Goal: Task Accomplishment & Management: Use online tool/utility

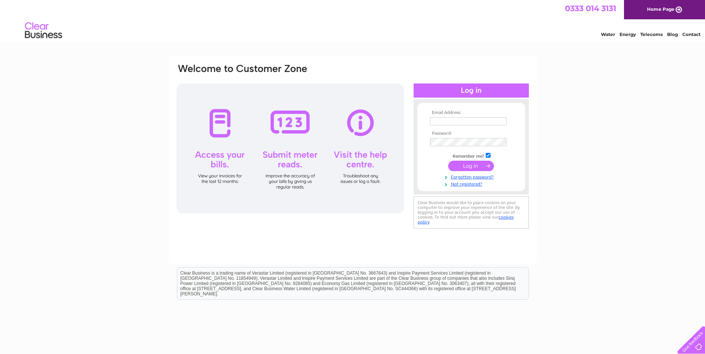
type input "tadx@hotmail.co.uk"
click at [468, 167] on input "submit" at bounding box center [471, 166] width 46 height 10
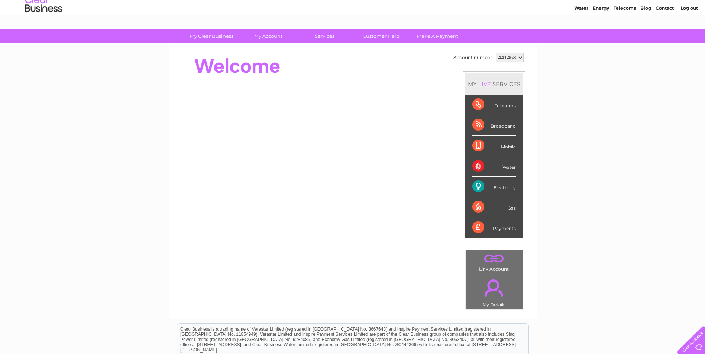
scroll to position [74, 0]
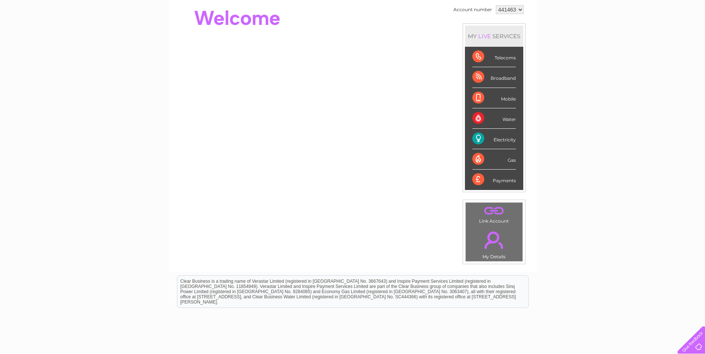
click at [493, 140] on div "Electricity" at bounding box center [493, 139] width 43 height 20
click at [477, 142] on div "Electricity" at bounding box center [493, 139] width 43 height 20
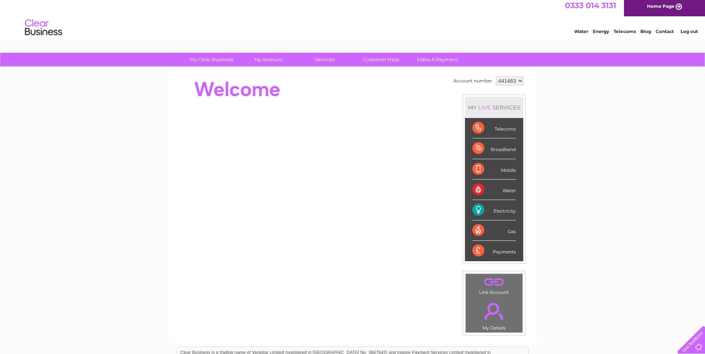
scroll to position [0, 0]
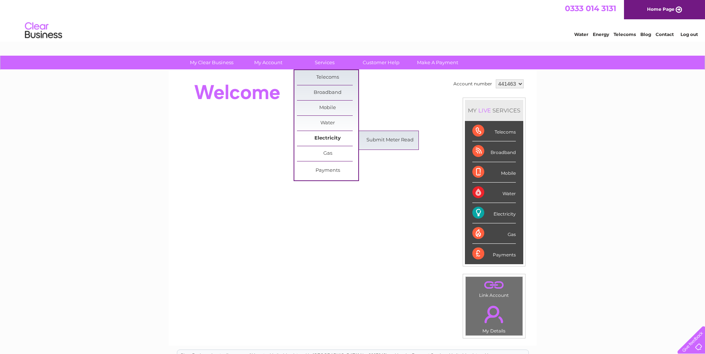
click at [328, 135] on link "Electricity" at bounding box center [327, 138] width 61 height 15
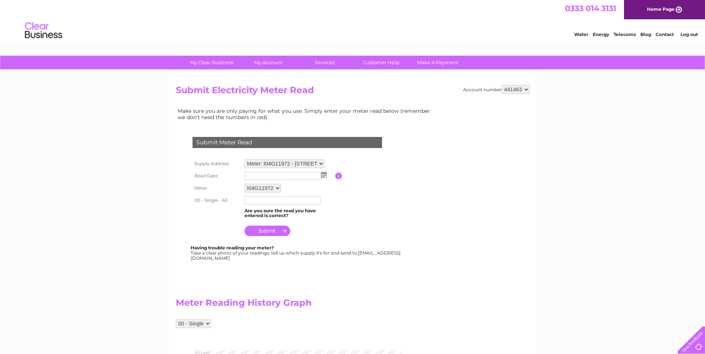
click at [323, 176] on img at bounding box center [324, 175] width 6 height 6
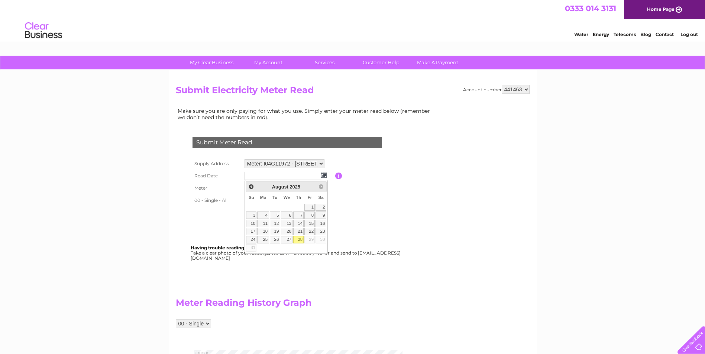
click at [299, 241] on link "28" at bounding box center [298, 239] width 10 height 7
type input "2025/08/28"
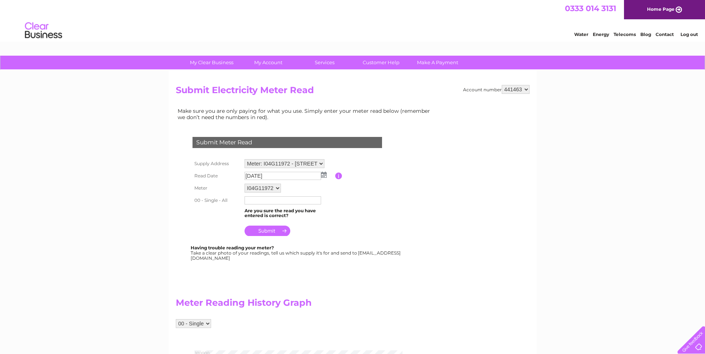
click at [247, 202] on input "text" at bounding box center [282, 201] width 77 height 8
type input "95985"
click at [270, 231] on input "submit" at bounding box center [267, 231] width 46 height 10
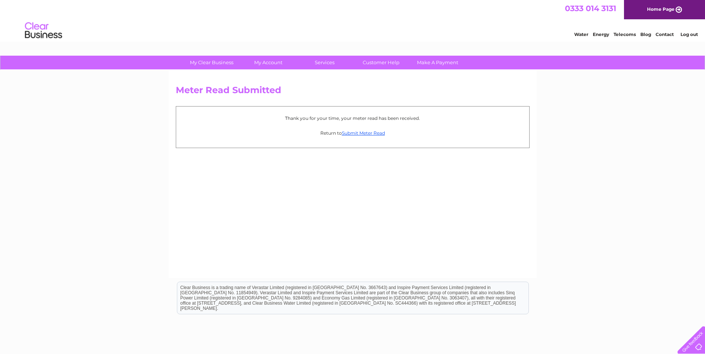
click at [689, 33] on link "Log out" at bounding box center [688, 35] width 17 height 6
